Goal: Task Accomplishment & Management: Manage account settings

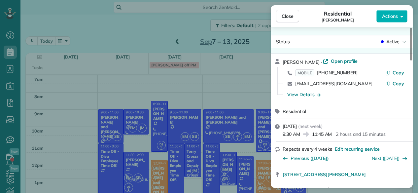
scroll to position [3, 3]
click at [288, 13] on button "Close" at bounding box center [287, 16] width 23 height 13
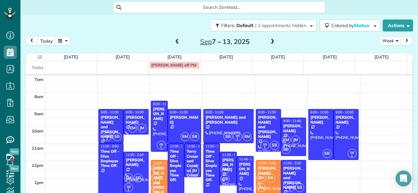
click at [158, 177] on div "SB DS 1 BB" at bounding box center [158, 177] width 15 height 29
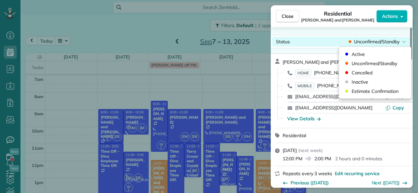
click at [375, 40] on span "Unconfirmed/Standby" at bounding box center [377, 41] width 46 height 7
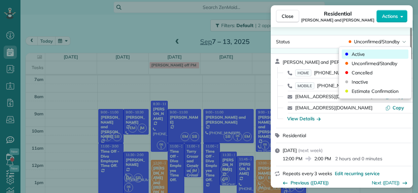
click at [358, 51] on span "Active" at bounding box center [357, 54] width 13 height 7
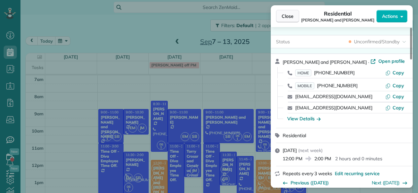
click at [289, 17] on span "Close" at bounding box center [287, 16] width 12 height 7
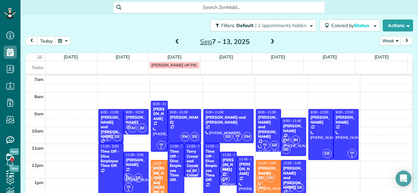
scroll to position [9, 0]
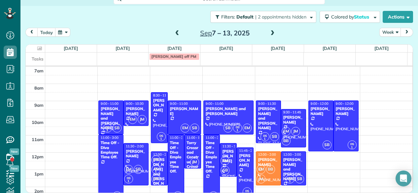
click at [270, 33] on span at bounding box center [272, 33] width 7 height 6
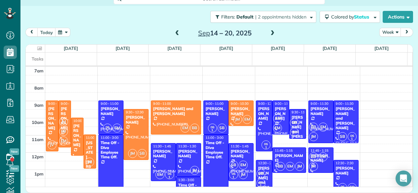
click at [174, 31] on span at bounding box center [177, 33] width 7 height 6
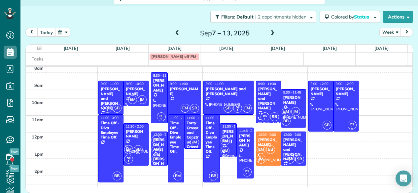
scroll to position [20, 0]
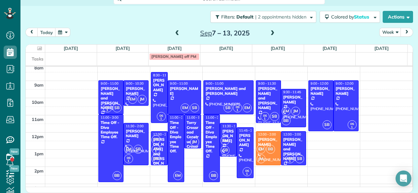
click at [269, 32] on span at bounding box center [272, 33] width 7 height 6
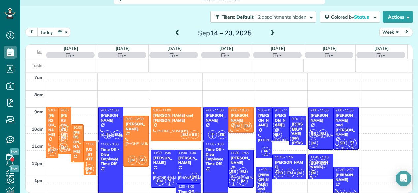
scroll to position [0, 0]
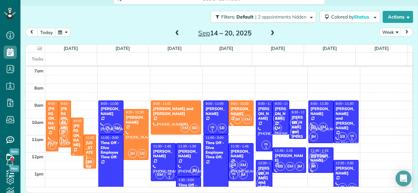
click at [176, 30] on span at bounding box center [177, 33] width 7 height 10
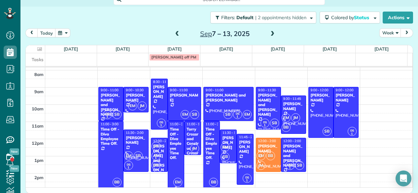
scroll to position [18, 0]
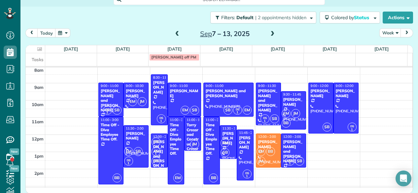
click at [175, 33] on span at bounding box center [177, 34] width 7 height 6
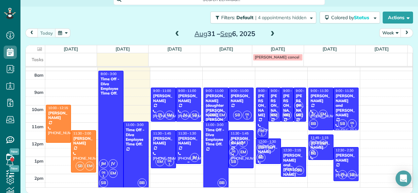
scroll to position [14, 0]
